Goal: Task Accomplishment & Management: Complete application form

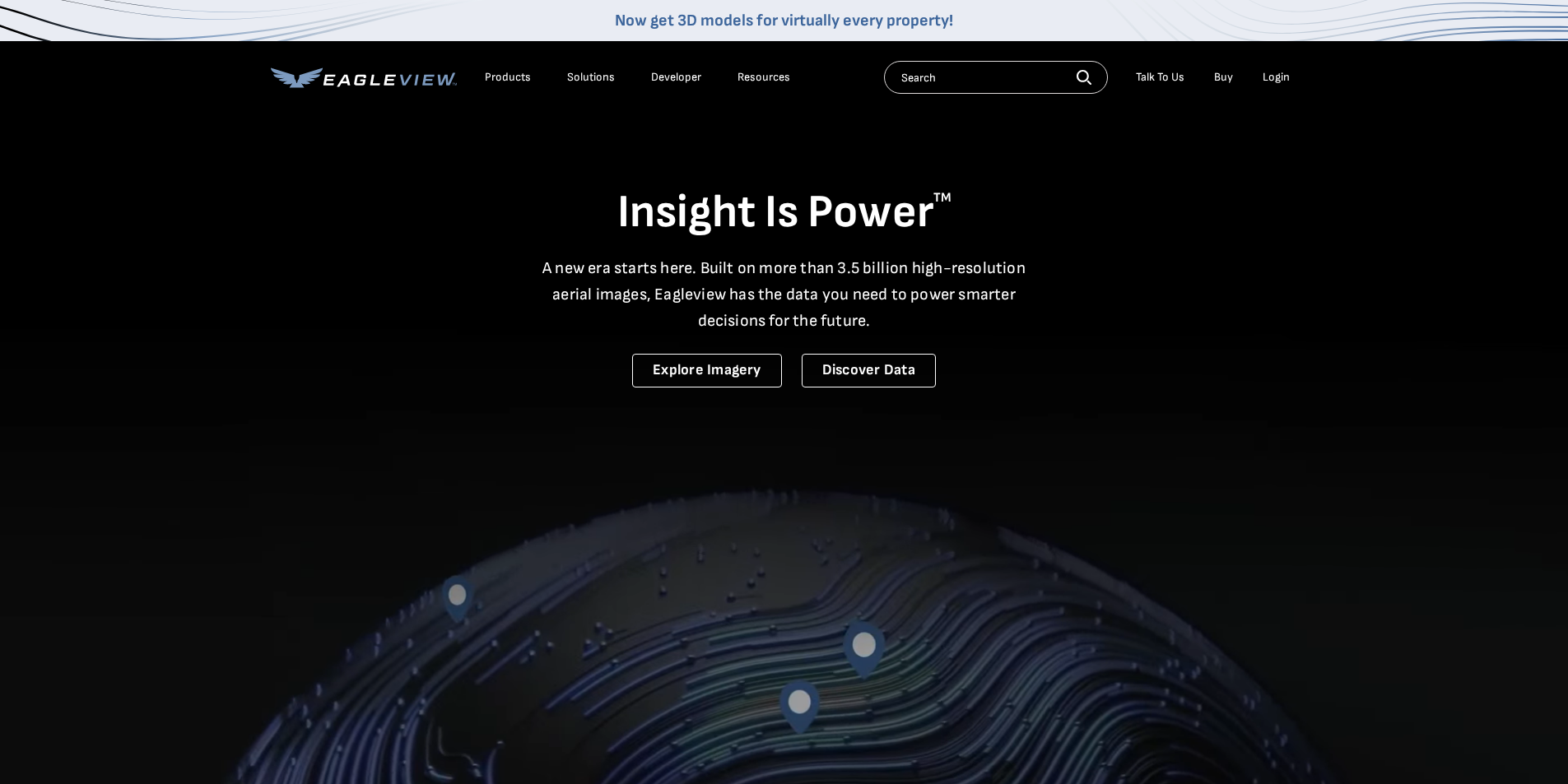
click at [1273, 71] on div "Login" at bounding box center [1276, 77] width 27 height 15
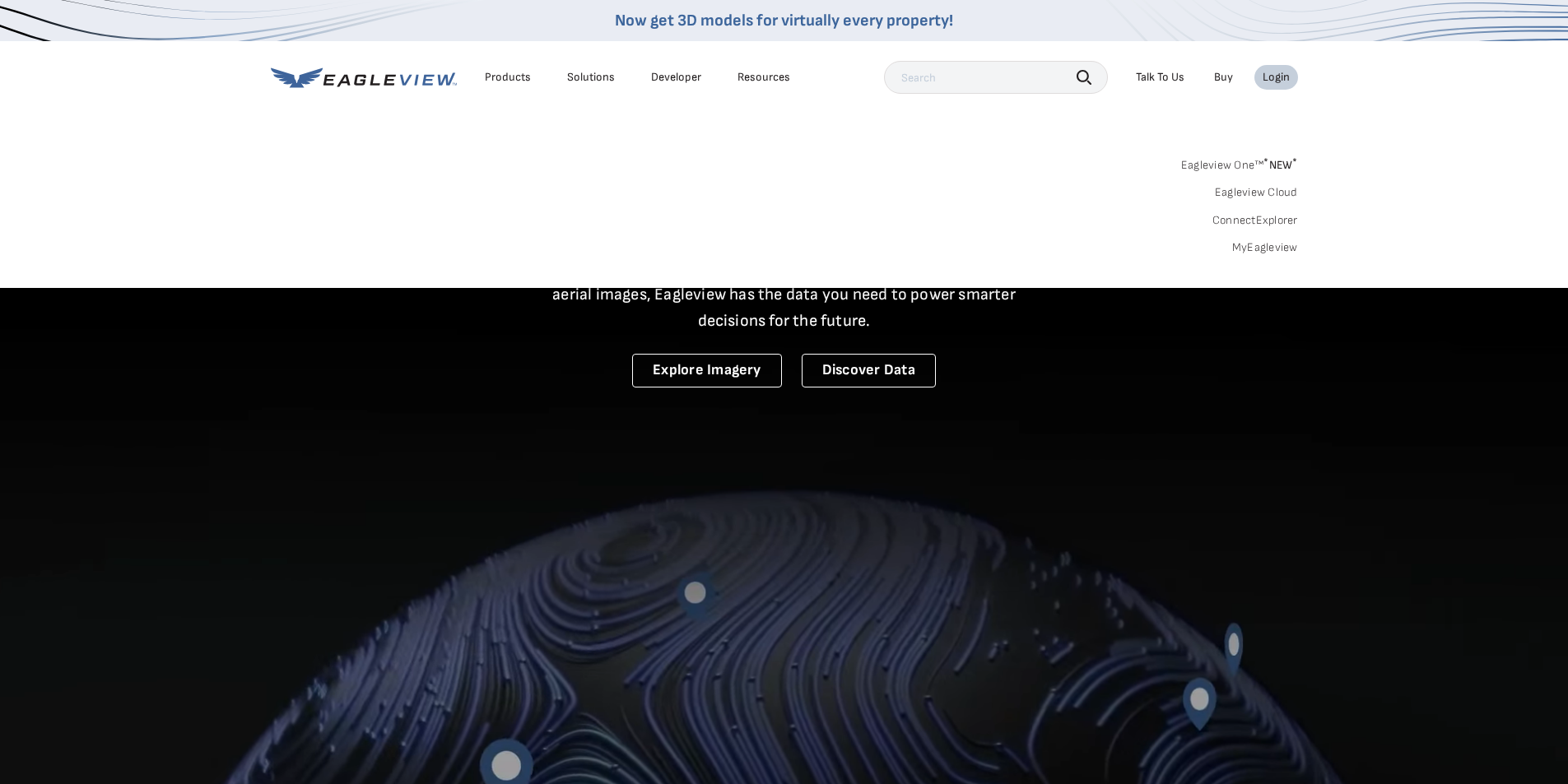
click at [1271, 246] on link "MyEagleview" at bounding box center [1264, 247] width 66 height 15
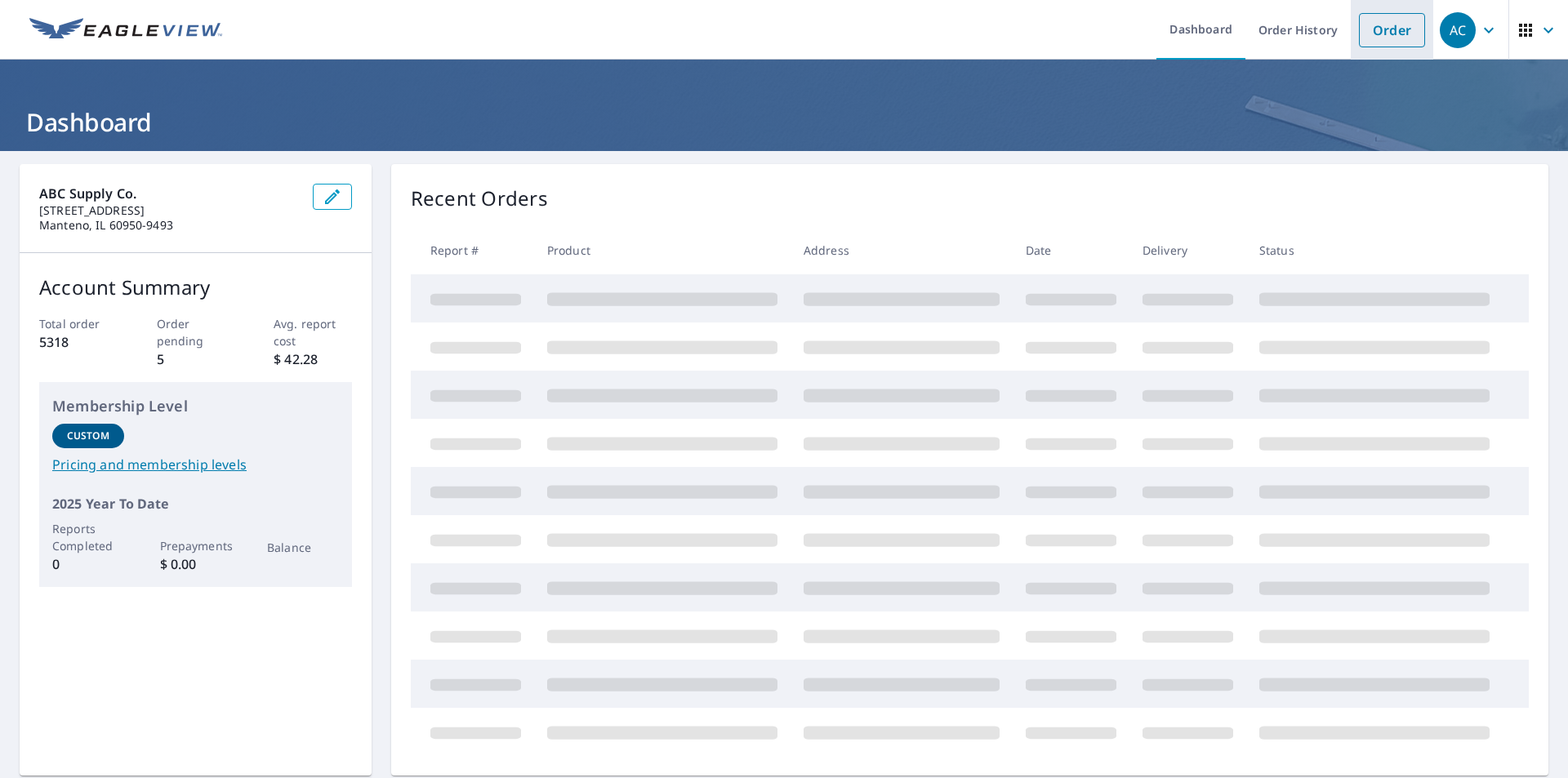
click at [1395, 26] on link "Order" at bounding box center [1393, 30] width 66 height 34
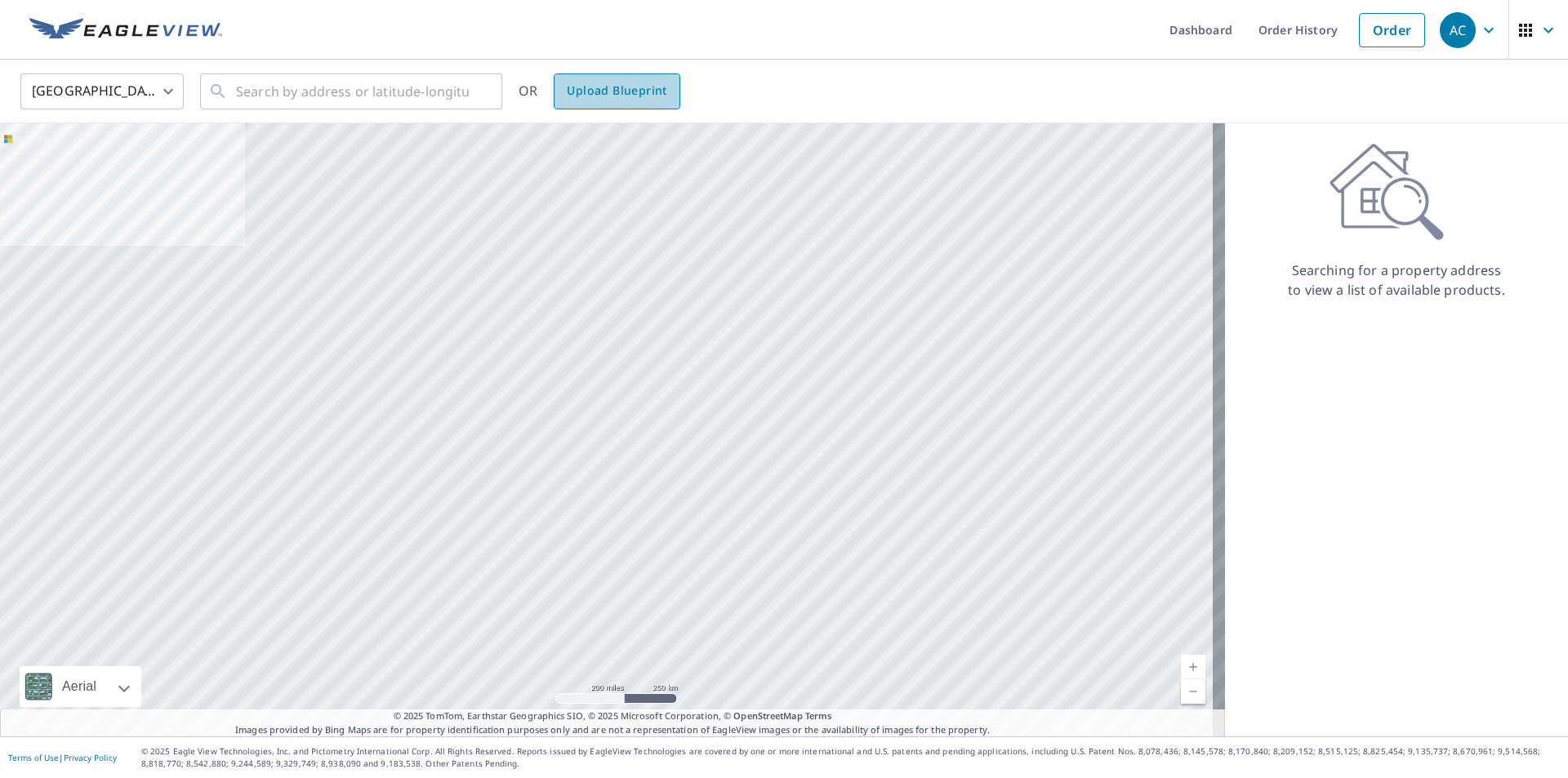
click at [653, 97] on span "Upload Blueprint" at bounding box center [616, 91] width 100 height 20
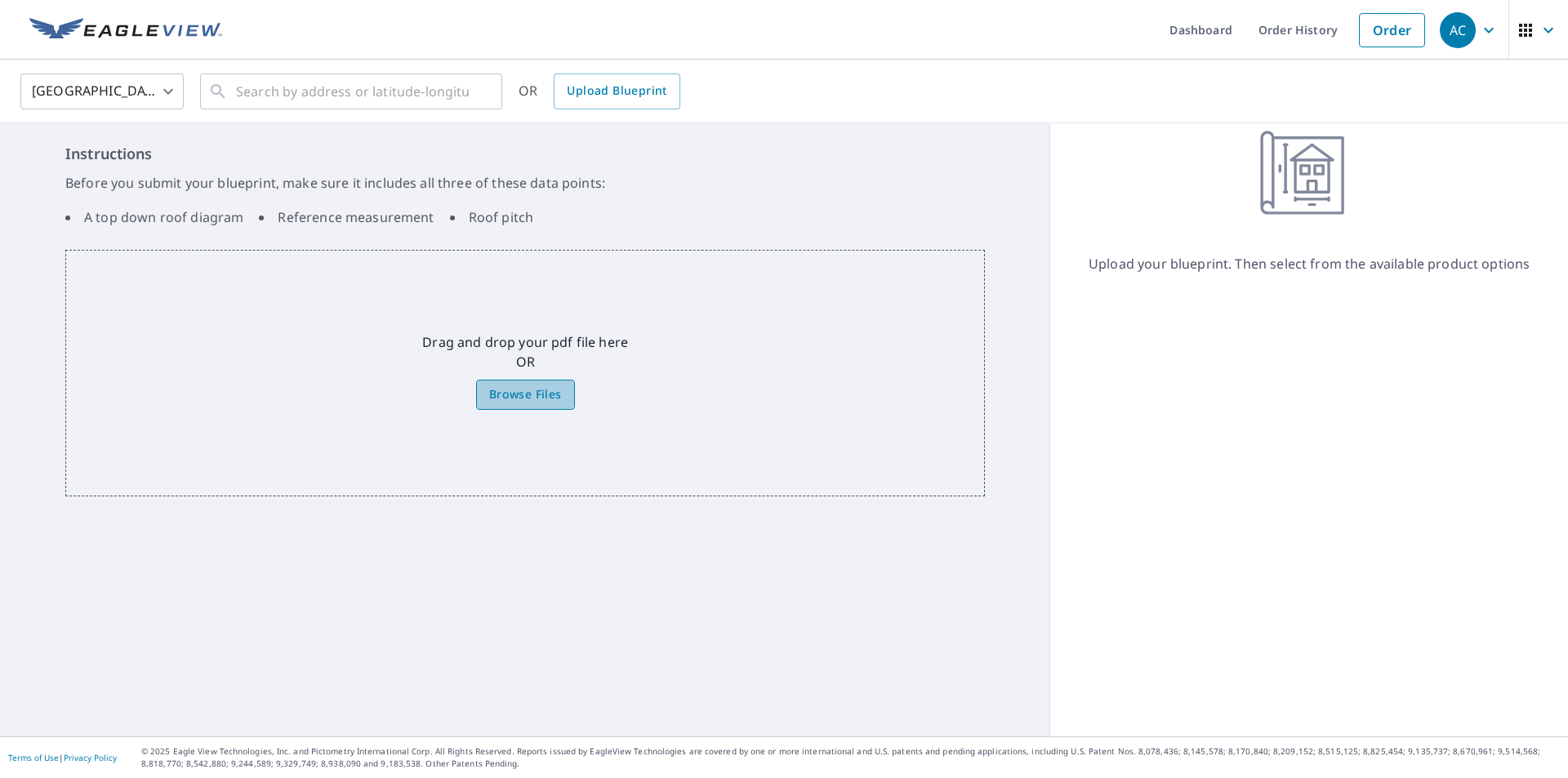
click at [513, 392] on span "Browse Files" at bounding box center [525, 395] width 72 height 20
click at [0, 0] on input "Browse Files" at bounding box center [0, 0] width 0 height 0
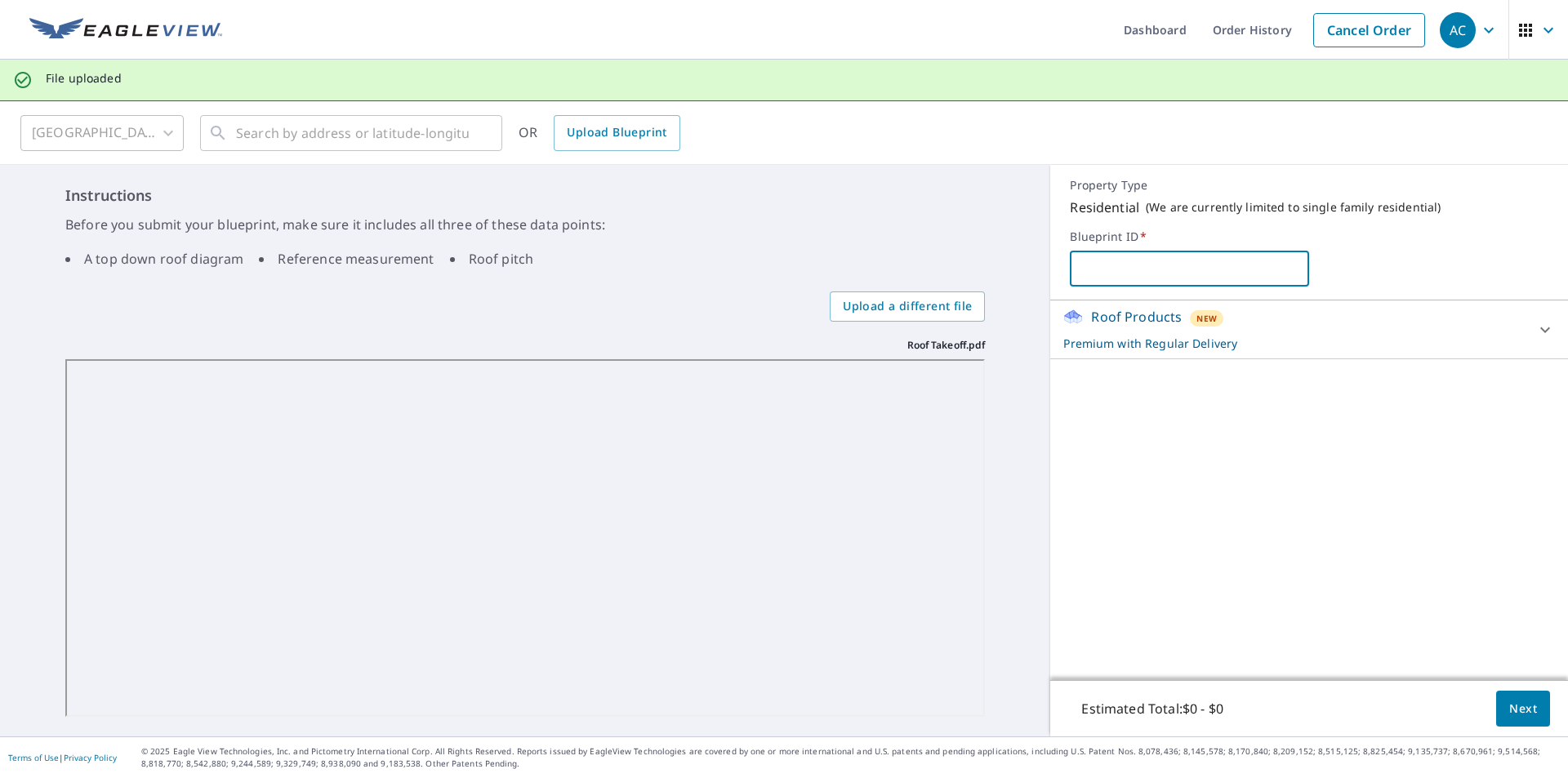
click at [1099, 260] on input "text" at bounding box center [1189, 269] width 239 height 46
click at [1094, 266] on input "RedArrowLot6" at bounding box center [1189, 269] width 239 height 46
click at [1136, 264] on input "Red ArrowLot6" at bounding box center [1189, 269] width 239 height 46
click at [1160, 269] on input "Red Arrow Lot6" at bounding box center [1189, 269] width 239 height 46
type input "Red Arrow Lot 6"
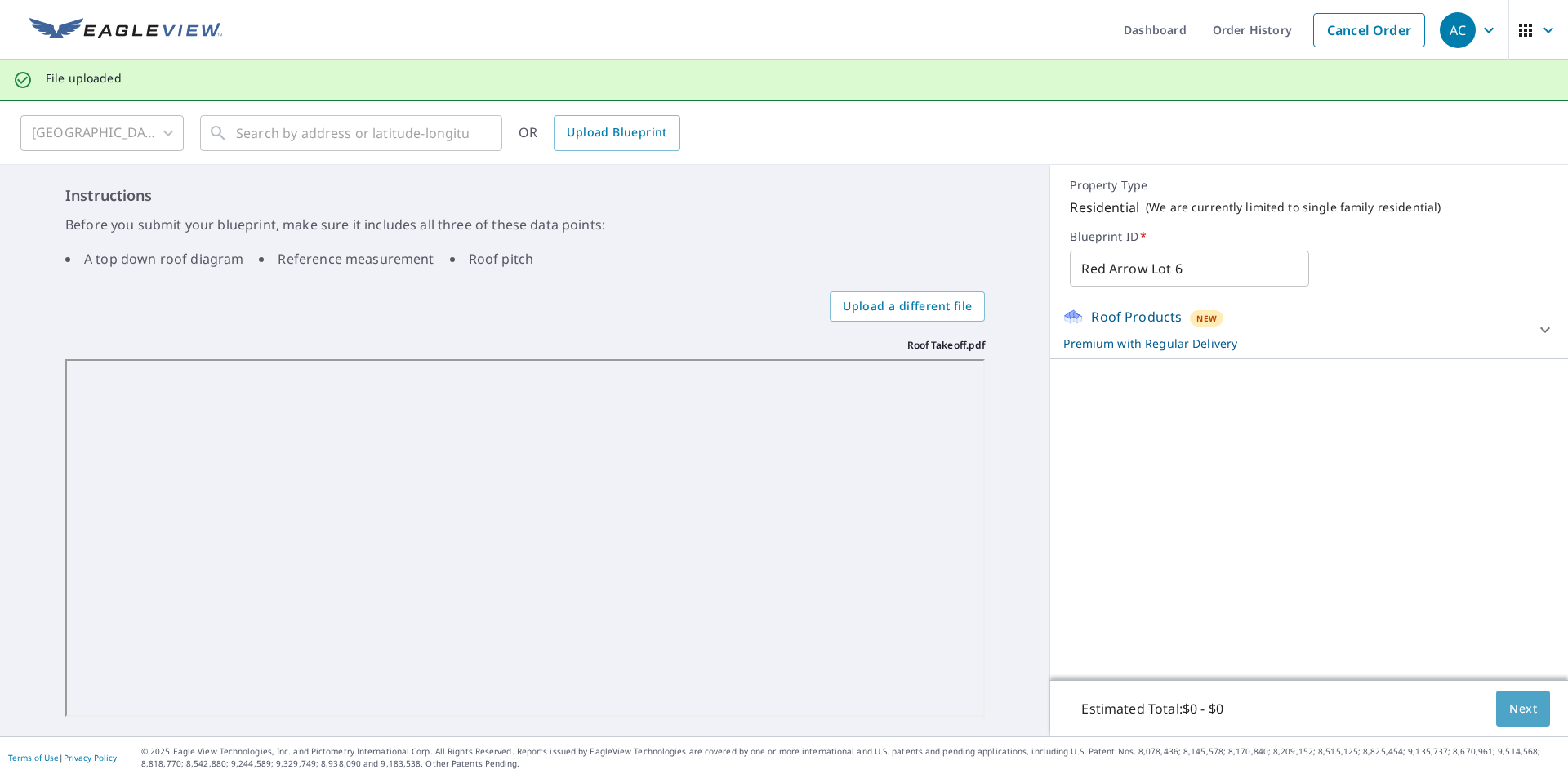
click at [1518, 714] on span "Next" at bounding box center [1523, 709] width 28 height 20
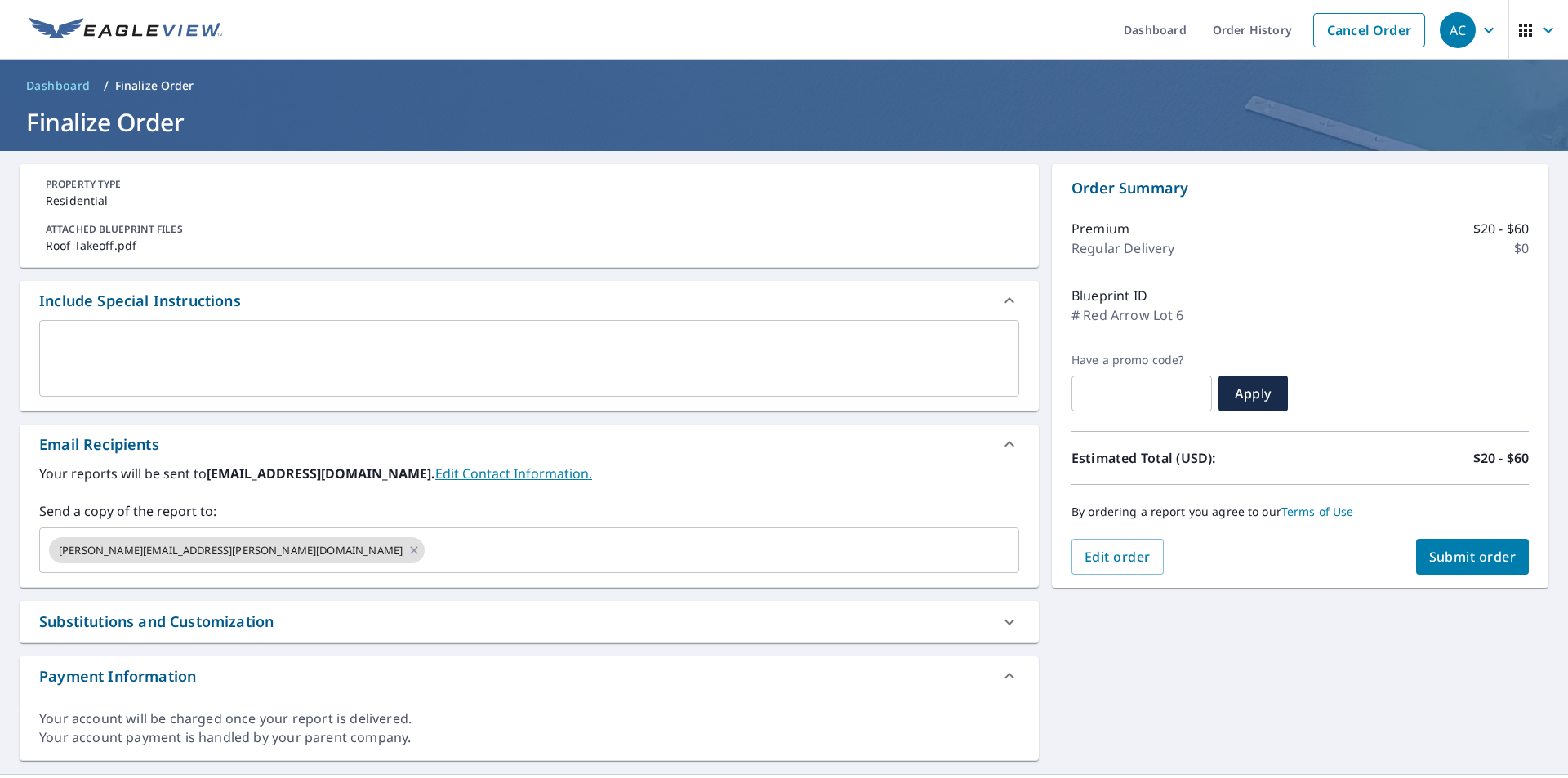
click at [1486, 557] on span "Submit order" at bounding box center [1473, 557] width 88 height 18
checkbox input "true"
